Goal: Navigation & Orientation: Find specific page/section

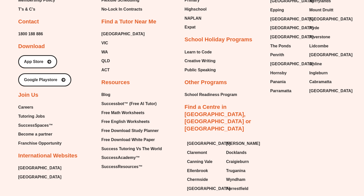
scroll to position [1046, 0]
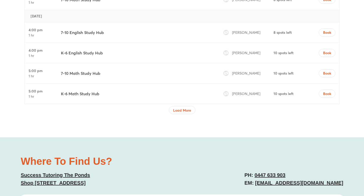
scroll to position [1667, 0]
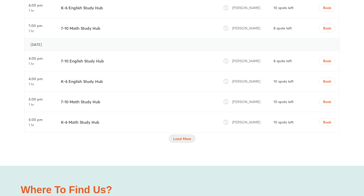
click at [180, 137] on span "Load More" at bounding box center [182, 139] width 18 height 5
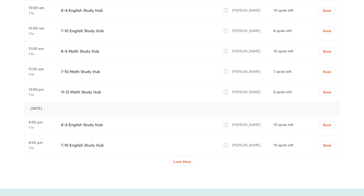
scroll to position [2103, 0]
click at [189, 159] on span "Load More" at bounding box center [182, 161] width 18 height 5
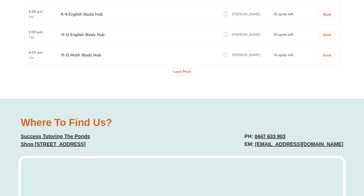
scroll to position [2626, 0]
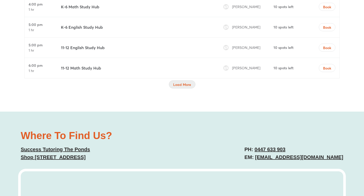
click at [185, 82] on span "Load More" at bounding box center [182, 84] width 18 height 5
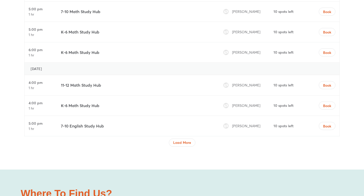
scroll to position [3053, 0]
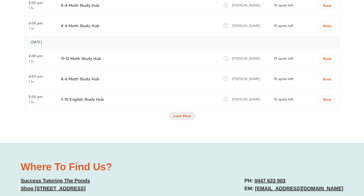
click at [187, 114] on span "Load More" at bounding box center [182, 116] width 18 height 5
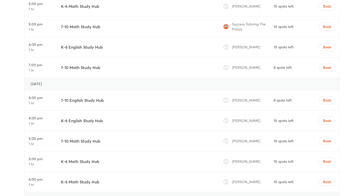
scroll to position [1636, 0]
